Goal: Transaction & Acquisition: Purchase product/service

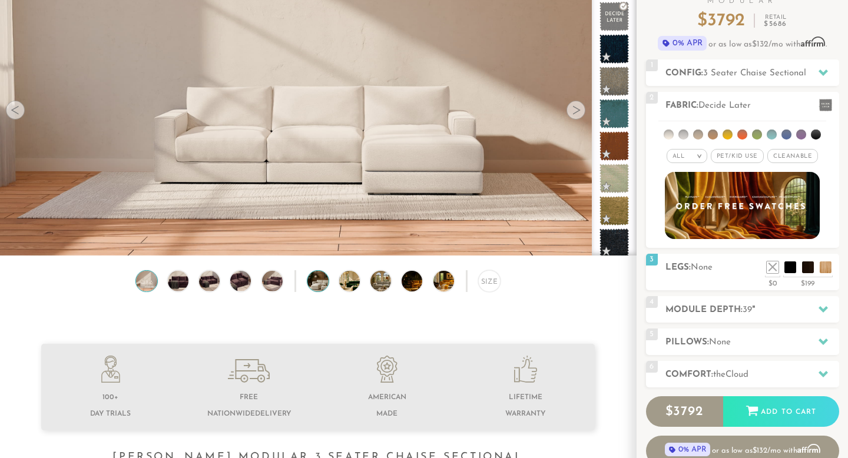
scroll to position [12952, 848]
click at [323, 286] on img at bounding box center [326, 281] width 37 height 21
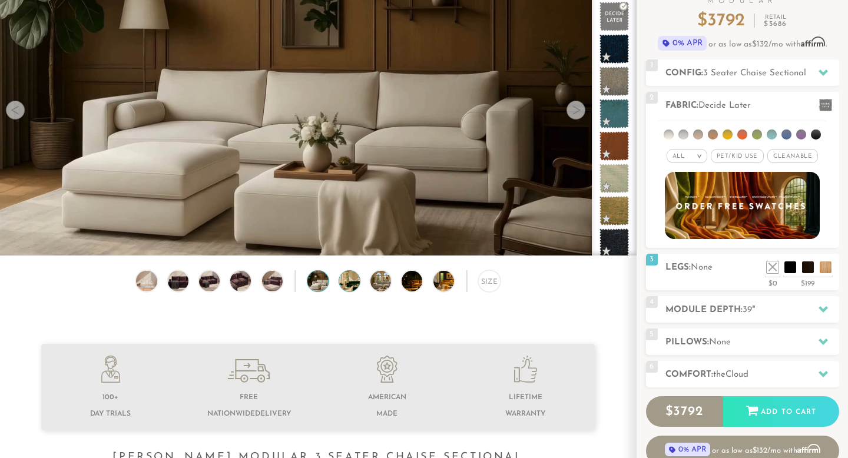
click at [358, 283] on img at bounding box center [357, 281] width 37 height 21
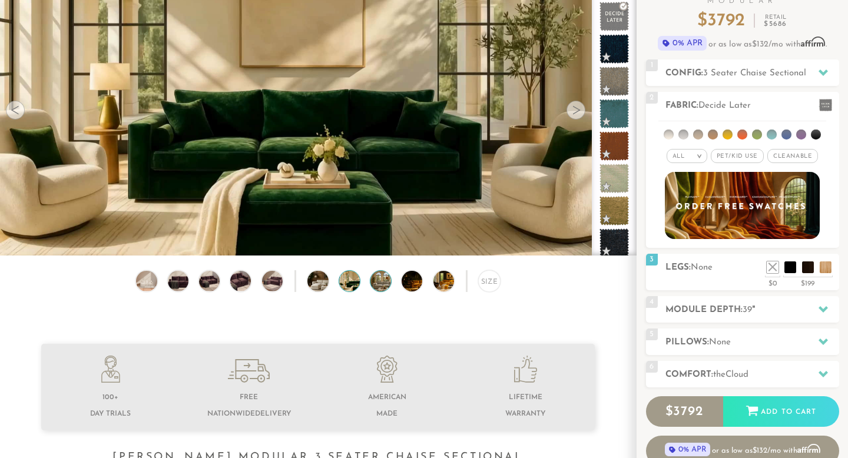
click at [374, 283] on img at bounding box center [389, 281] width 37 height 21
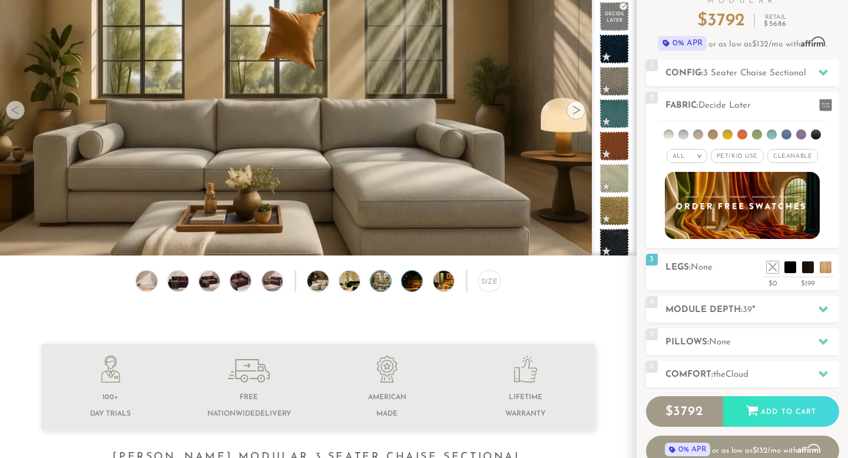
click at [410, 280] on img at bounding box center [420, 281] width 37 height 21
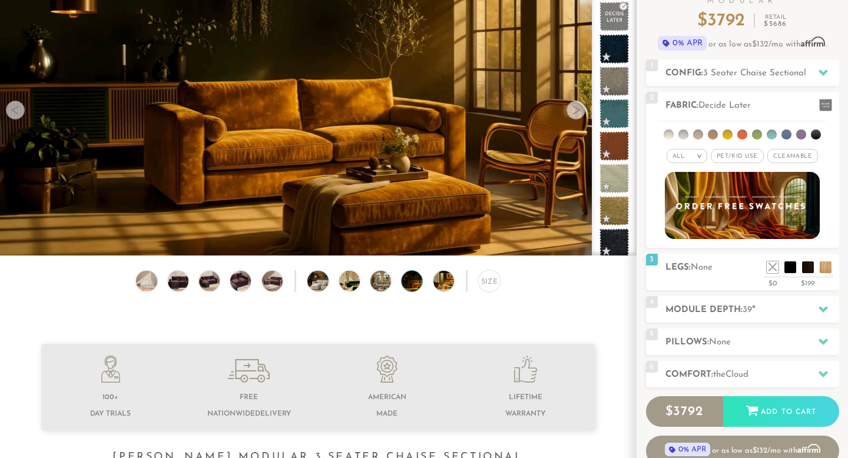
click at [458, 278] on div "Size" at bounding box center [318, 284] width 636 height 28
click at [478, 279] on div "Size" at bounding box center [318, 284] width 636 height 28
click at [486, 279] on div "Size" at bounding box center [489, 281] width 22 height 22
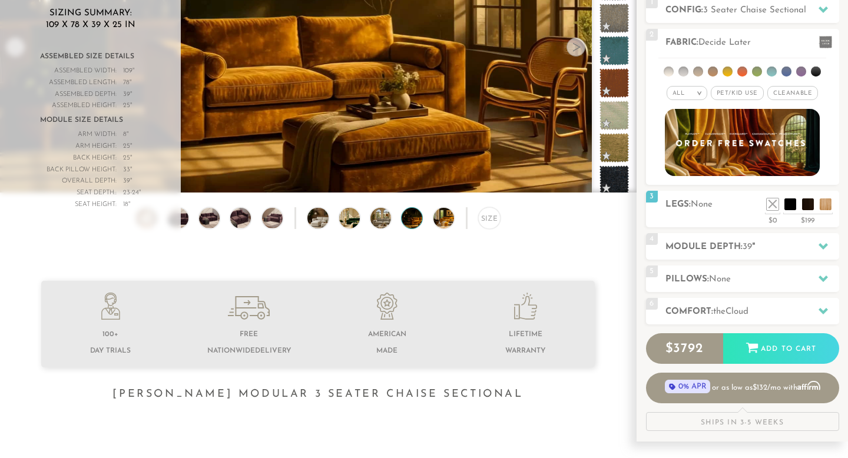
scroll to position [171, 0]
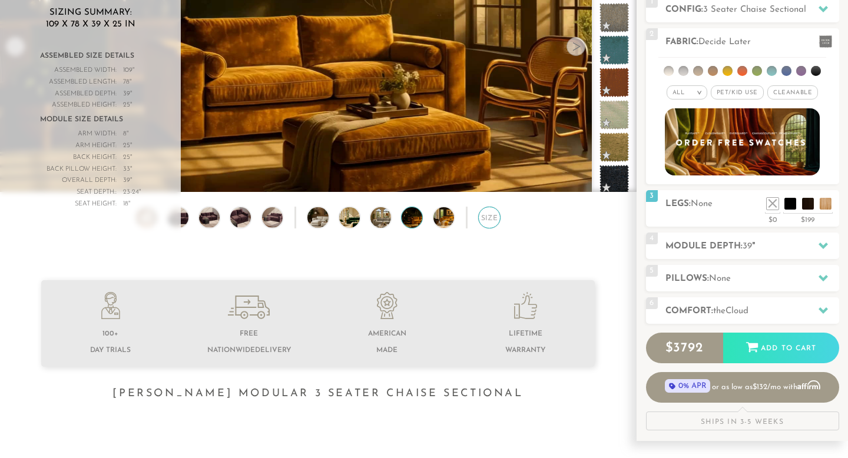
click at [482, 219] on div "Size" at bounding box center [489, 218] width 22 height 22
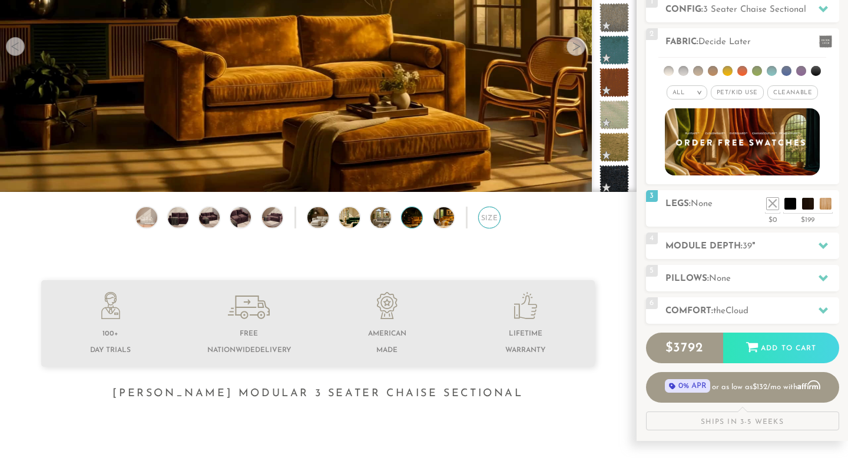
click at [482, 219] on div "Size" at bounding box center [489, 218] width 22 height 22
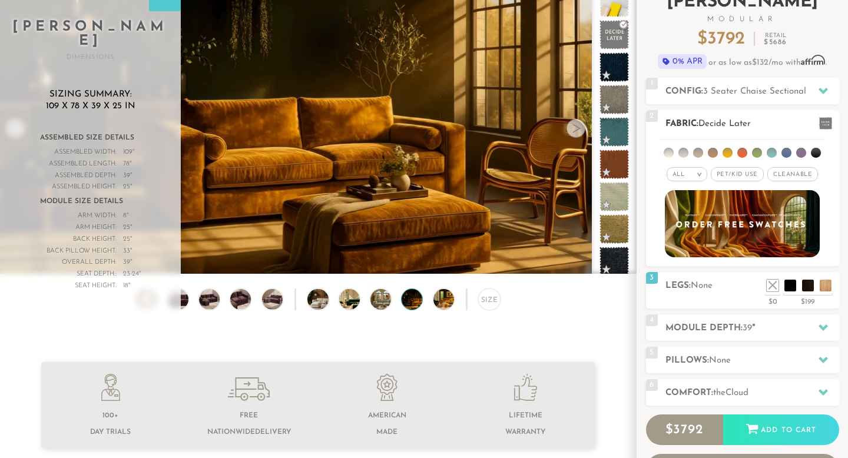
scroll to position [0, 0]
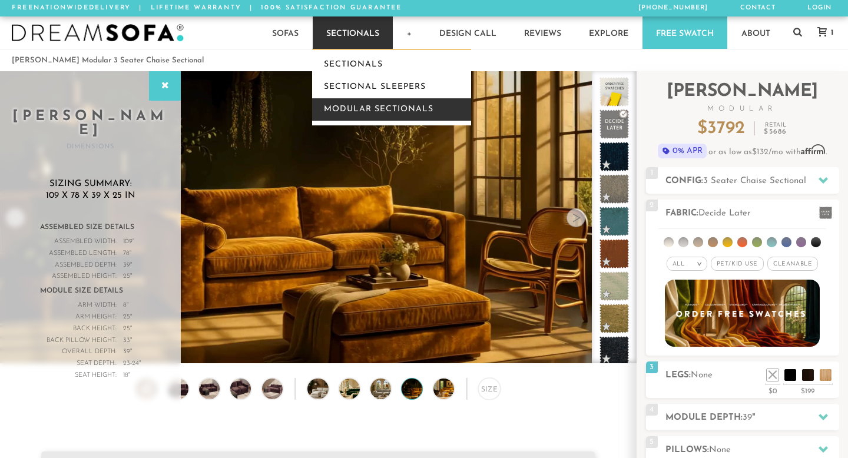
click at [354, 111] on link "Modular Sectionals" at bounding box center [391, 109] width 159 height 22
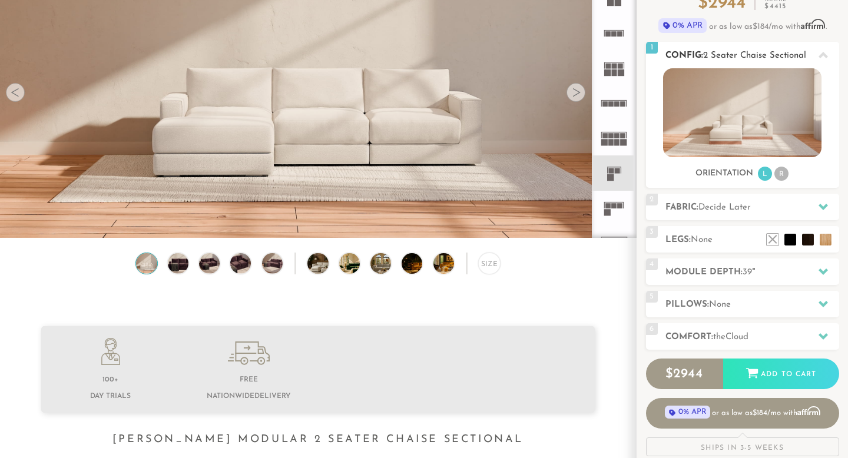
scroll to position [127, 0]
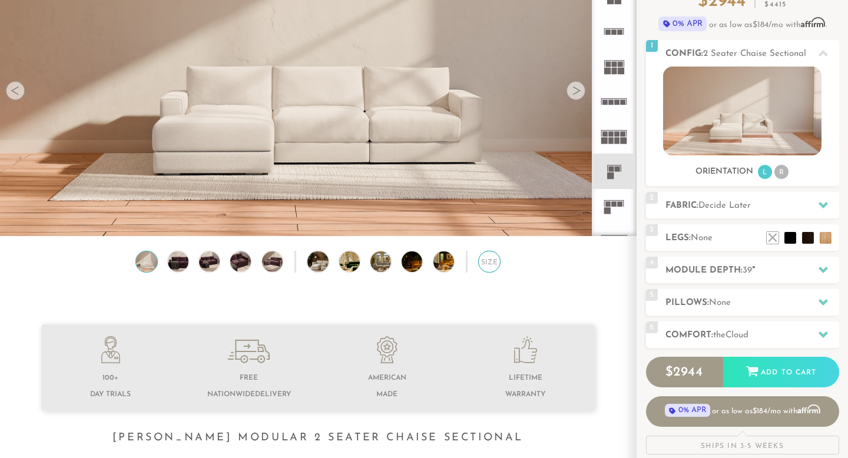
click at [488, 259] on div "Size" at bounding box center [489, 262] width 22 height 22
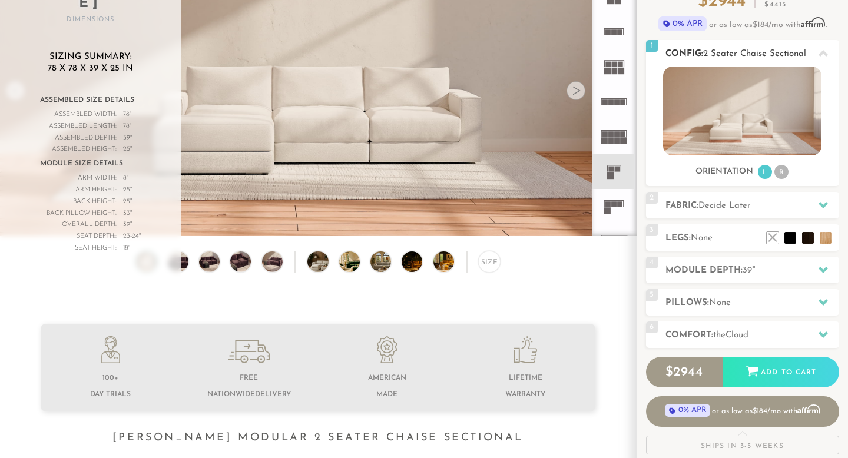
click at [783, 173] on li "R" at bounding box center [782, 172] width 14 height 14
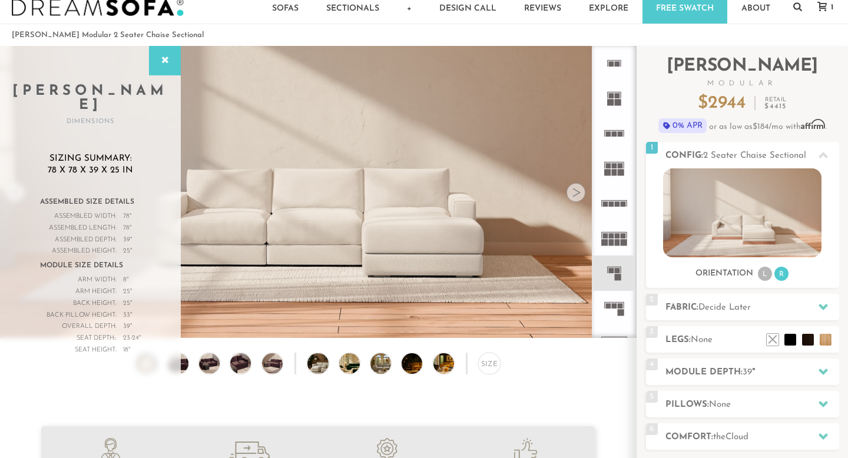
scroll to position [0, 0]
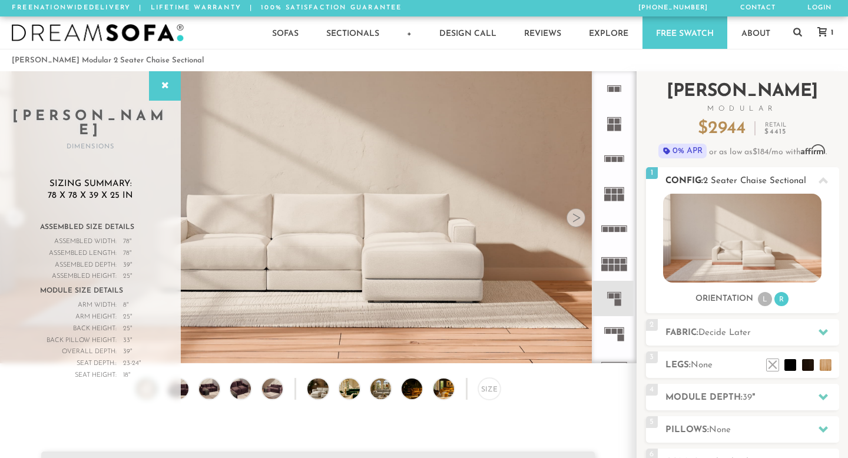
click at [747, 179] on span "2 Seater Chaise Sectional" at bounding box center [755, 181] width 103 height 9
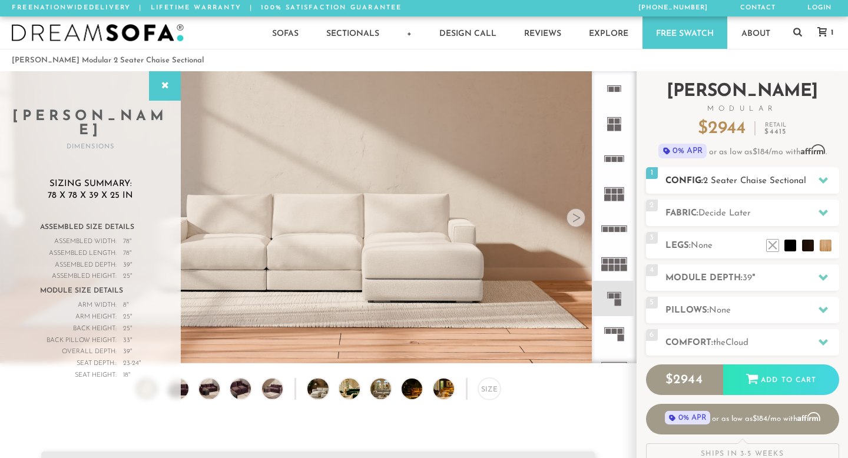
click at [747, 179] on span "2 Seater Chaise Sectional" at bounding box center [755, 181] width 103 height 9
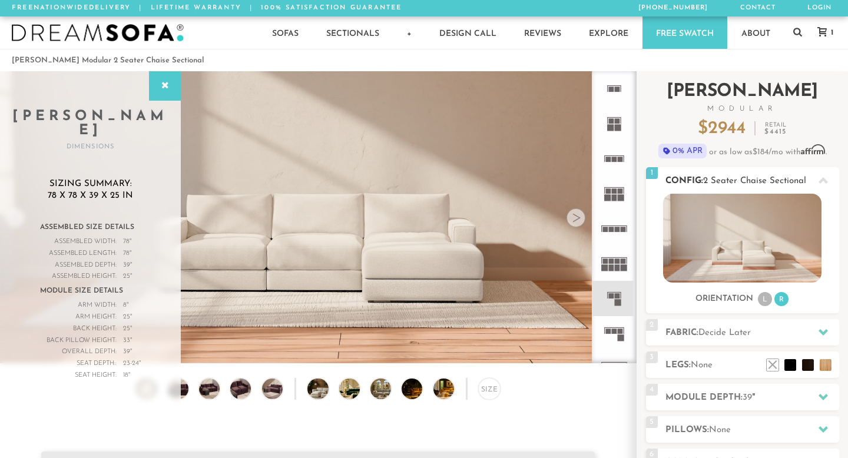
click at [758, 259] on img at bounding box center [742, 238] width 159 height 89
click at [116, 27] on img at bounding box center [98, 33] width 172 height 18
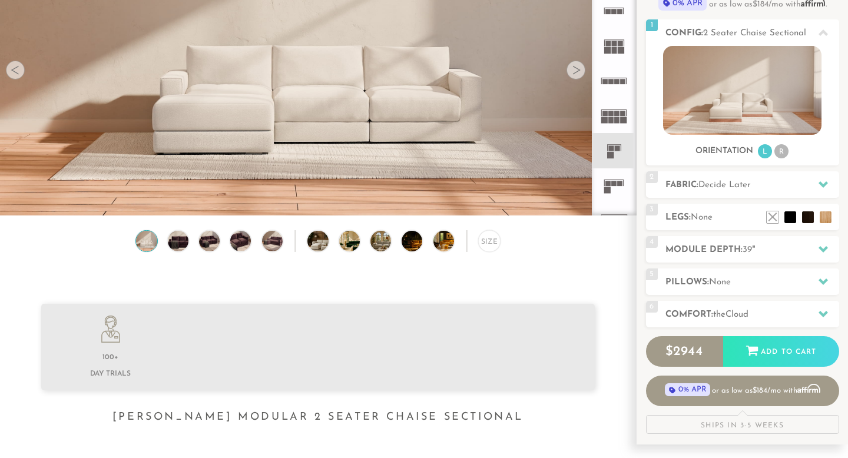
scroll to position [157, 0]
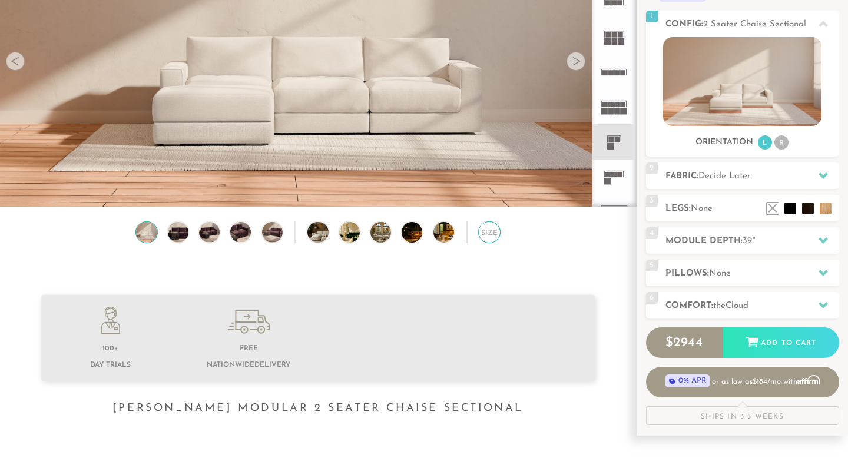
click at [487, 239] on div "Size" at bounding box center [489, 233] width 22 height 22
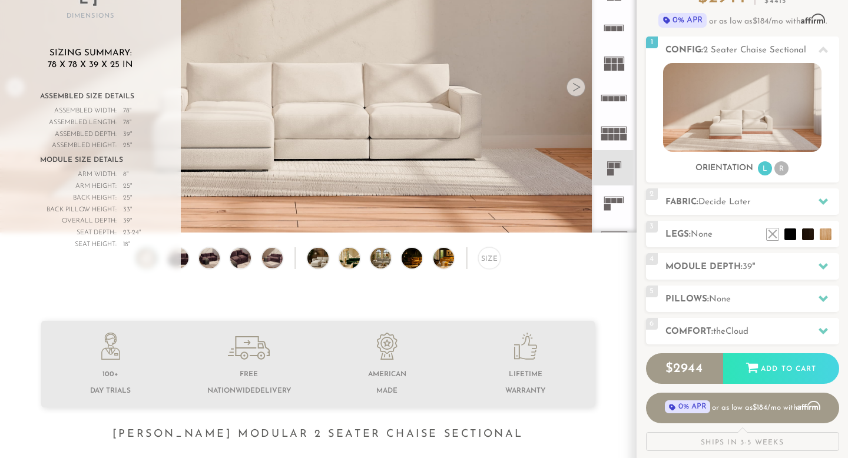
scroll to position [124, 0]
